Goal: Transaction & Acquisition: Purchase product/service

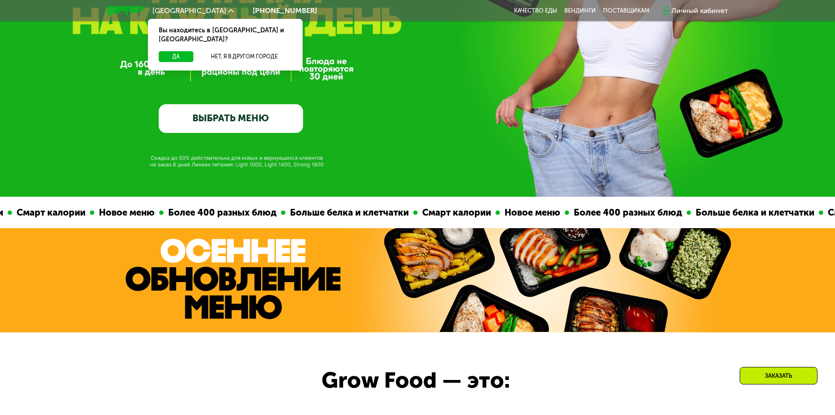
click at [269, 117] on link "ВЫБРАТЬ МЕНЮ" at bounding box center [231, 118] width 144 height 29
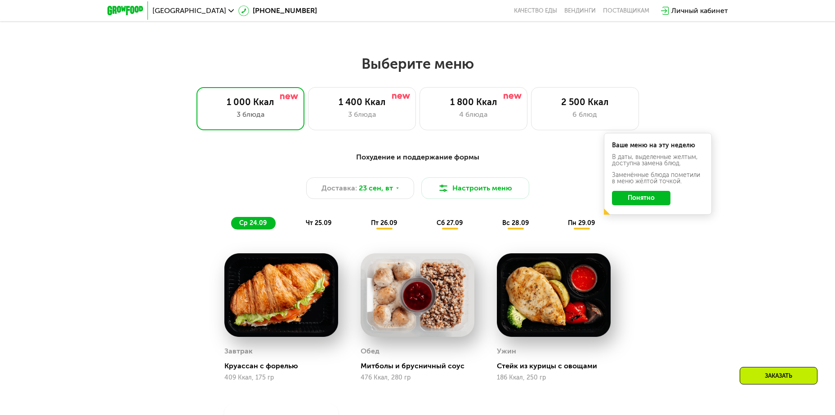
scroll to position [727, 0]
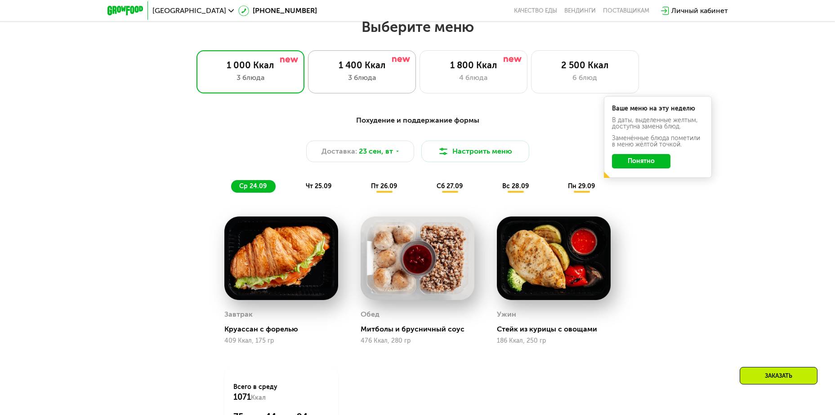
click at [388, 82] on div "3 блюда" at bounding box center [361, 77] width 89 height 11
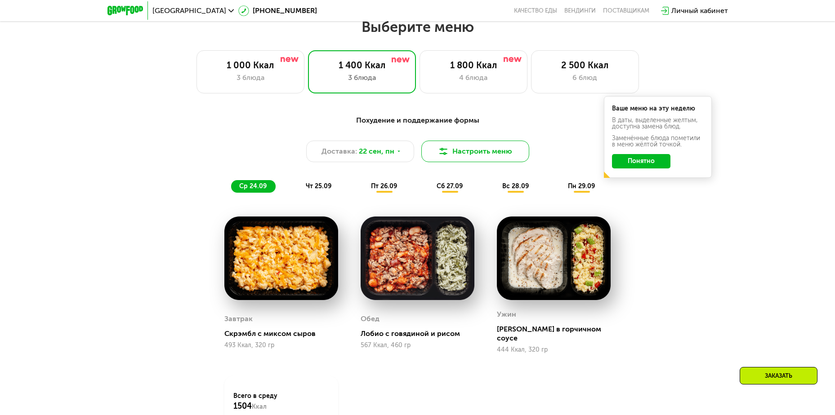
click at [467, 154] on button "Настроить меню" at bounding box center [475, 152] width 108 height 22
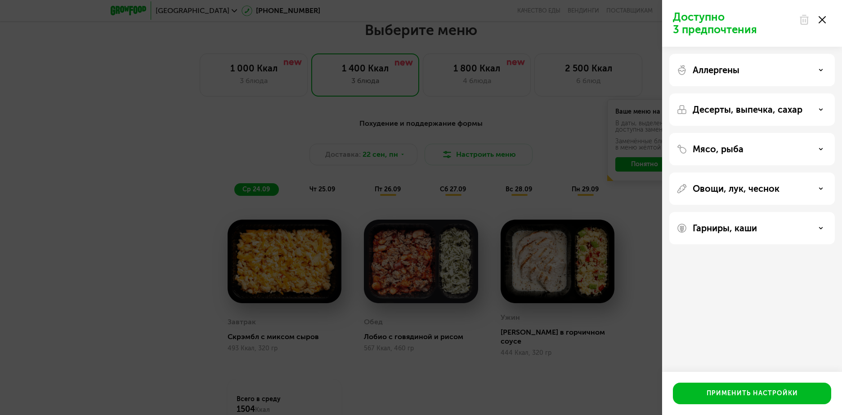
click at [802, 143] on div "Мясо, рыба" at bounding box center [751, 149] width 165 height 32
click at [818, 151] on div "Мясо, рыба" at bounding box center [751, 149] width 151 height 11
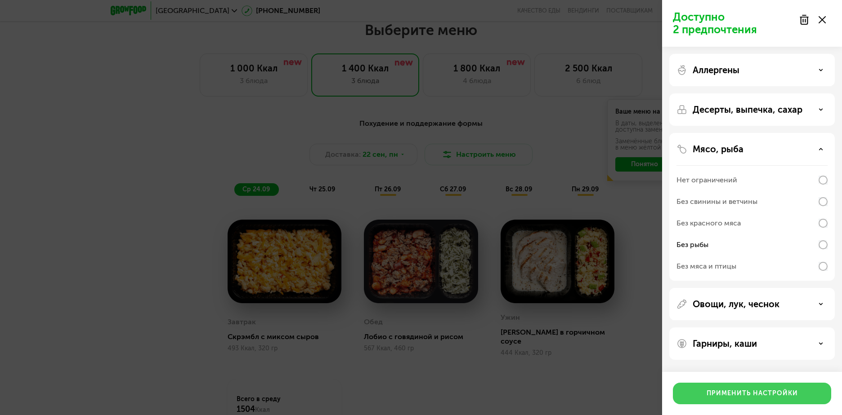
click at [739, 398] on div "Применить настройки" at bounding box center [751, 393] width 91 height 9
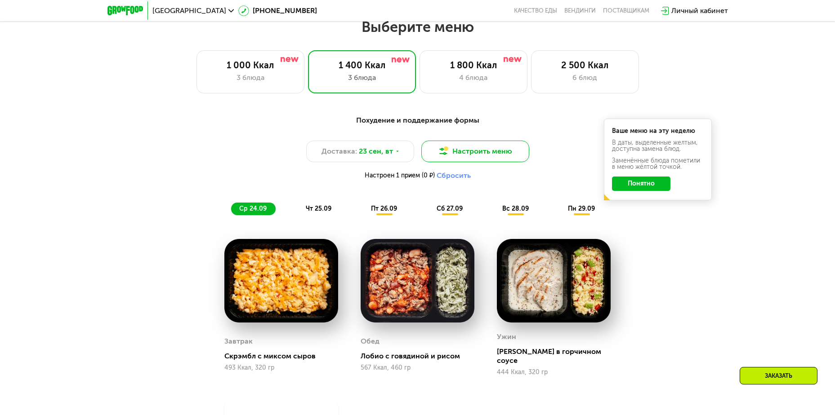
click at [454, 155] on button "Настроить меню" at bounding box center [475, 152] width 108 height 22
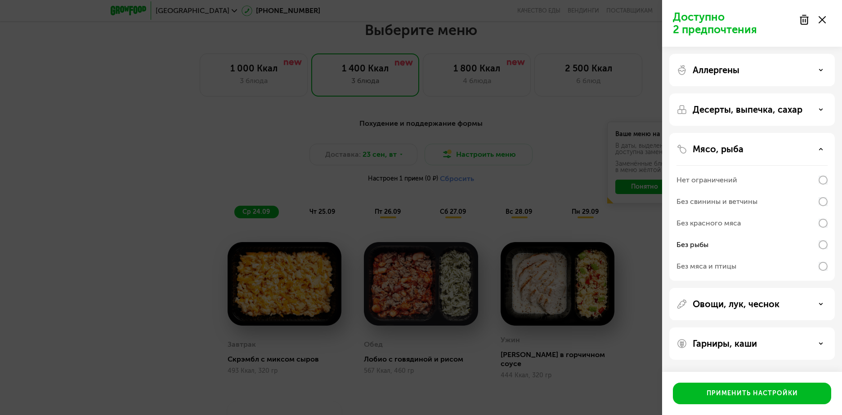
click at [816, 180] on div "Нет ограничений" at bounding box center [751, 180] width 151 height 22
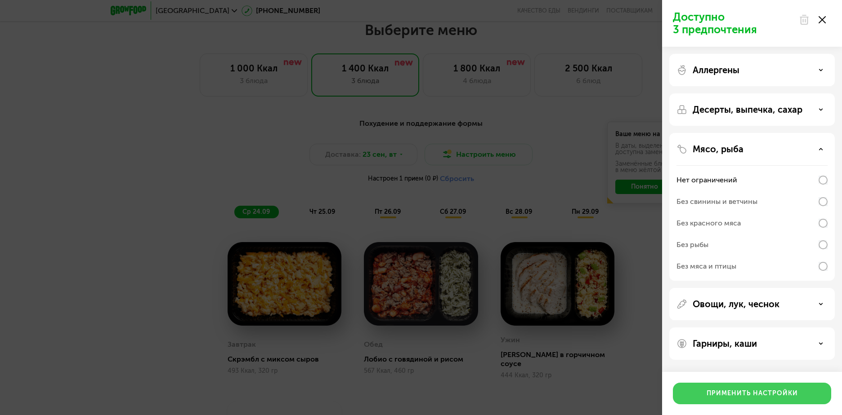
click at [723, 393] on div "Применить настройки" at bounding box center [751, 393] width 91 height 9
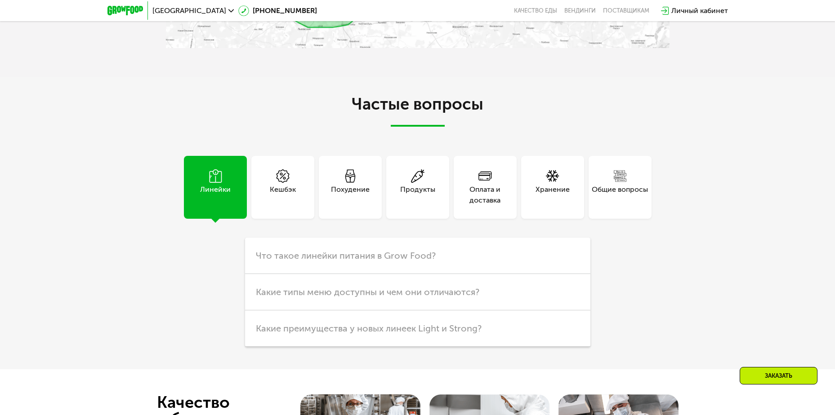
scroll to position [2570, 0]
